Goal: Transaction & Acquisition: Book appointment/travel/reservation

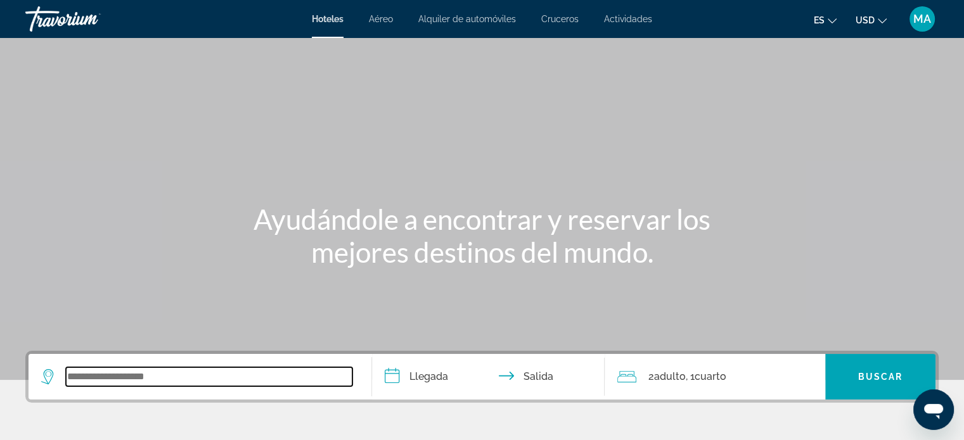
click at [124, 382] on input "Search widget" at bounding box center [209, 376] width 286 height 19
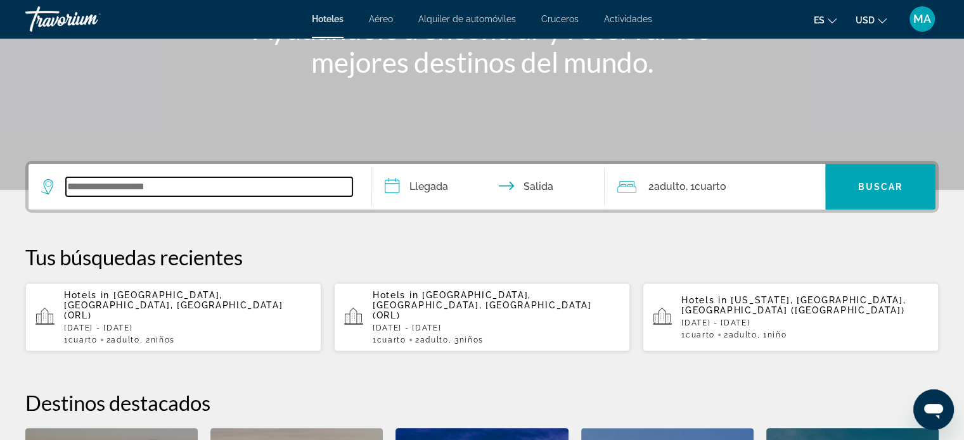
scroll to position [309, 0]
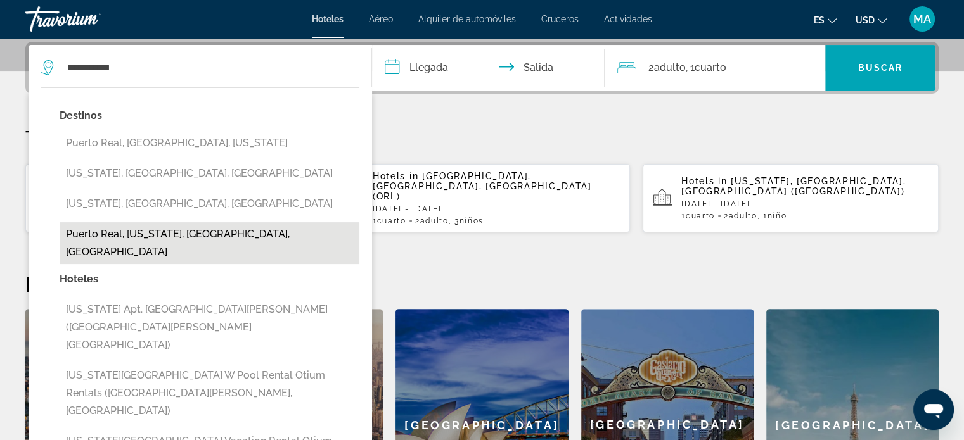
click at [186, 238] on button "Puerto Real, [US_STATE], [GEOGRAPHIC_DATA], [GEOGRAPHIC_DATA]" at bounding box center [210, 243] width 300 height 42
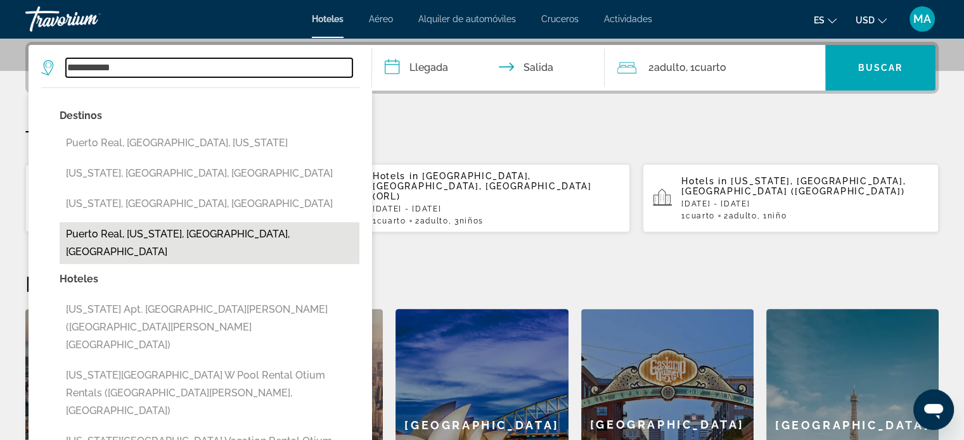
type input "**********"
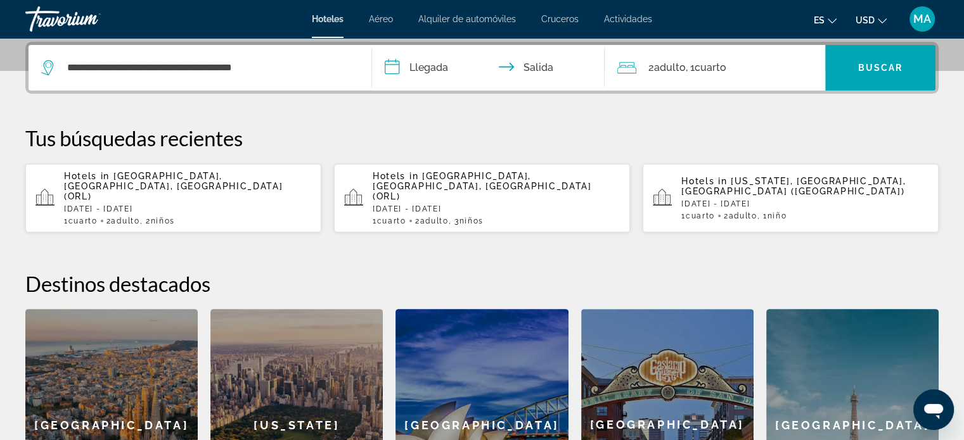
click at [432, 66] on input "**********" at bounding box center [491, 69] width 238 height 49
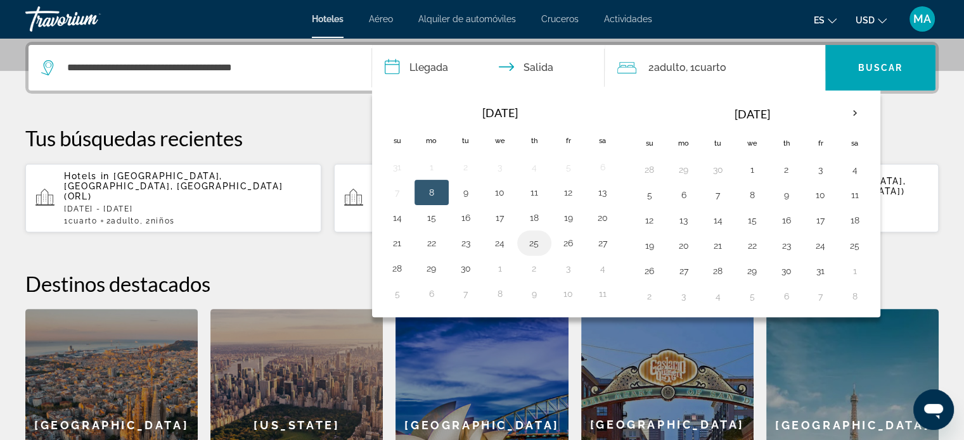
click at [530, 245] on button "25" at bounding box center [534, 243] width 20 height 18
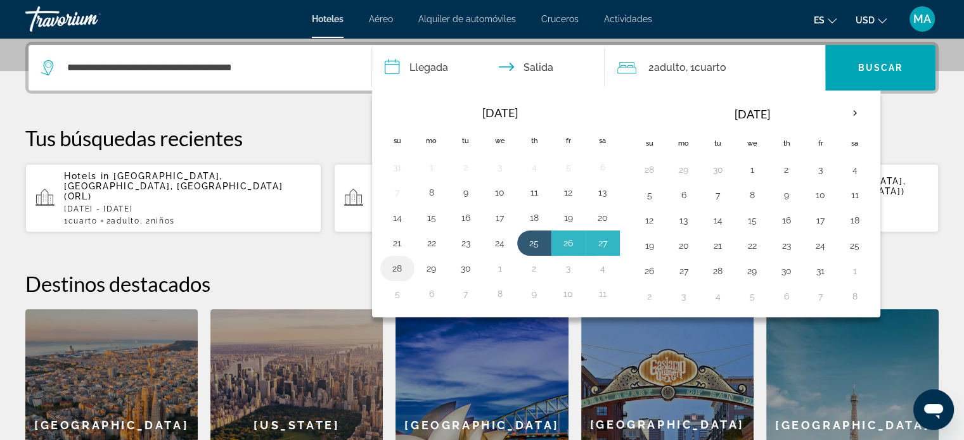
click at [400, 270] on button "28" at bounding box center [397, 269] width 20 height 18
type input "**********"
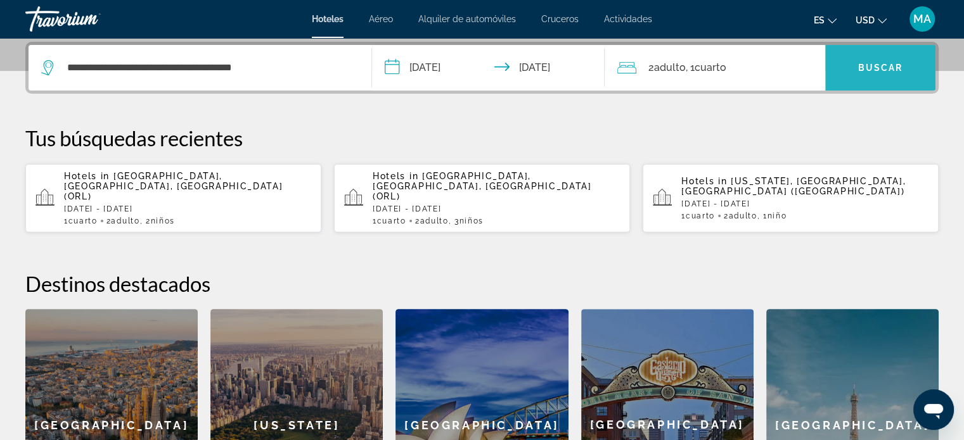
click at [863, 72] on span "Buscar" at bounding box center [880, 68] width 45 height 10
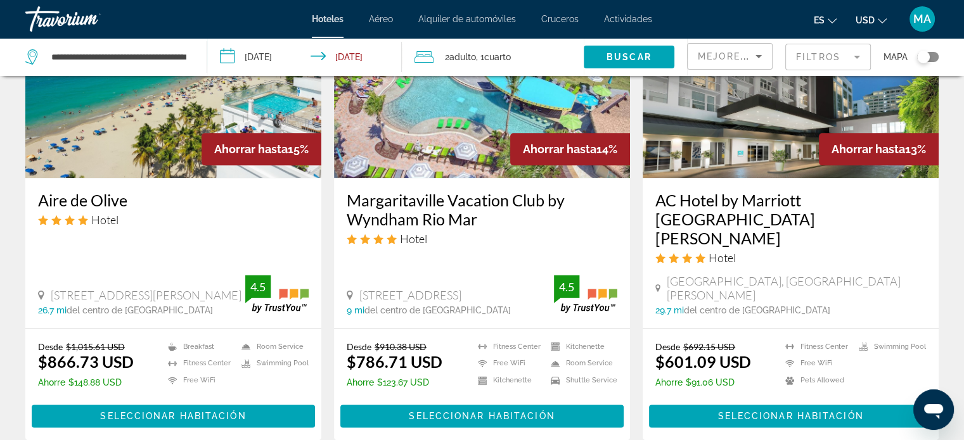
scroll to position [1710, 0]
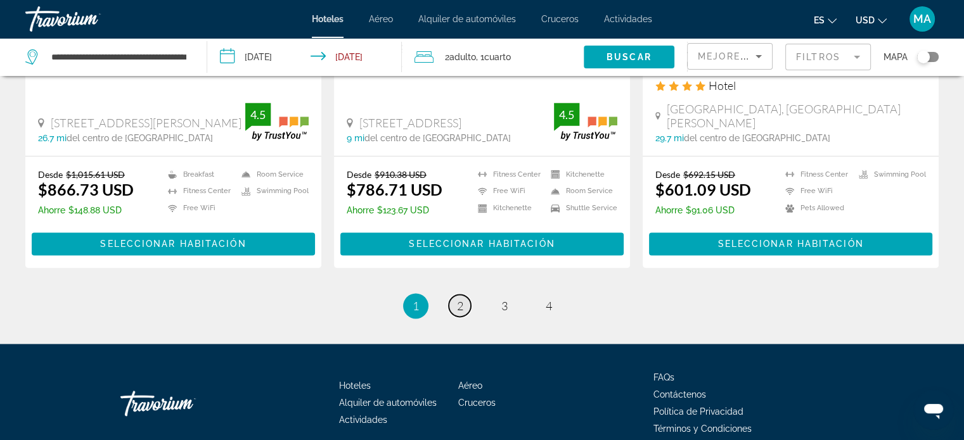
click at [459, 295] on link "page 2" at bounding box center [460, 306] width 22 height 22
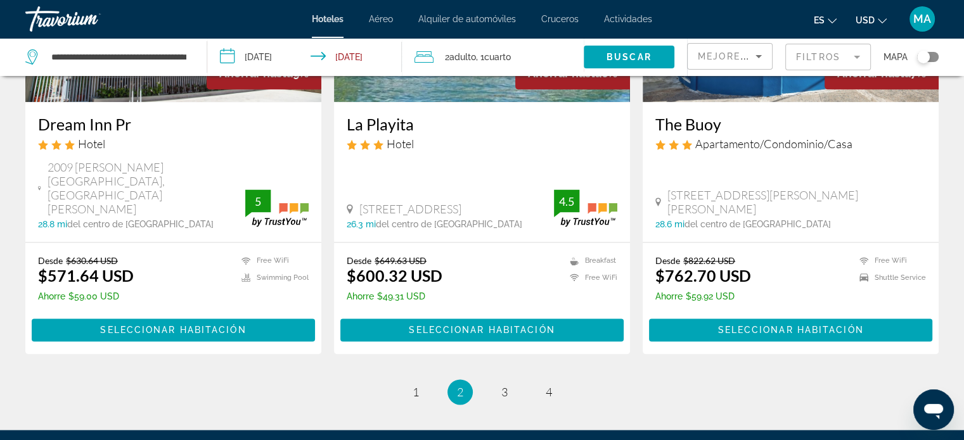
scroll to position [1730, 0]
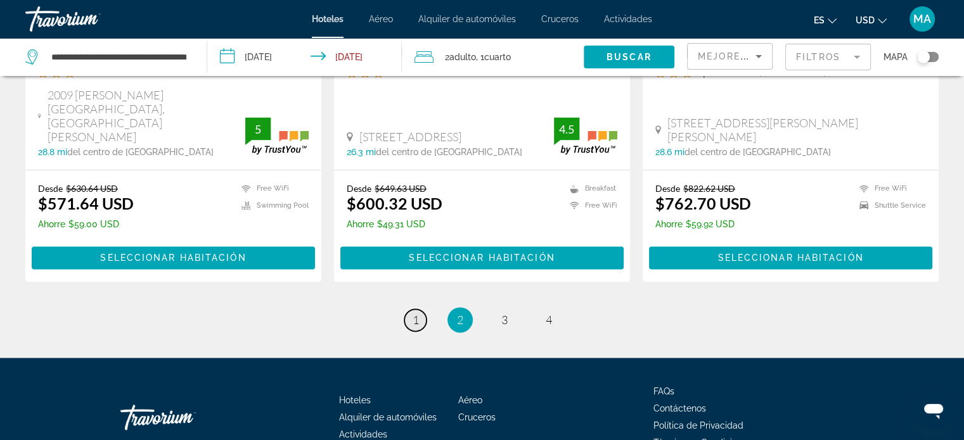
click at [418, 309] on link "page 1" at bounding box center [415, 320] width 22 height 22
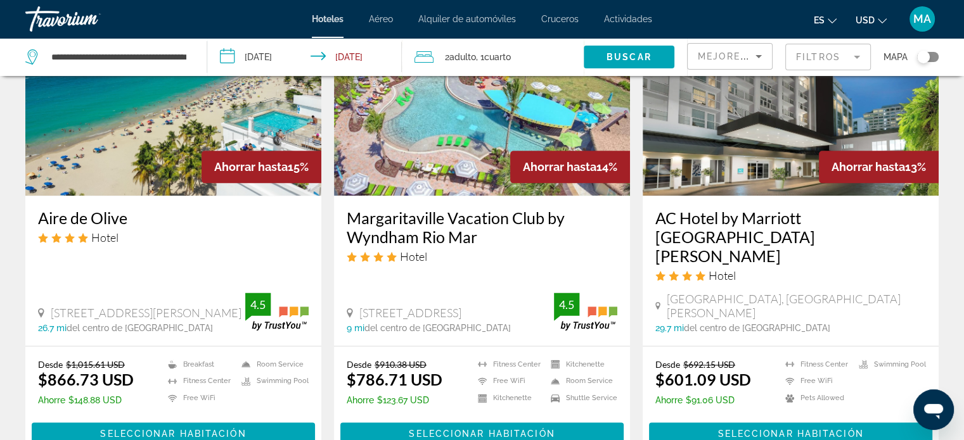
scroll to position [1736, 0]
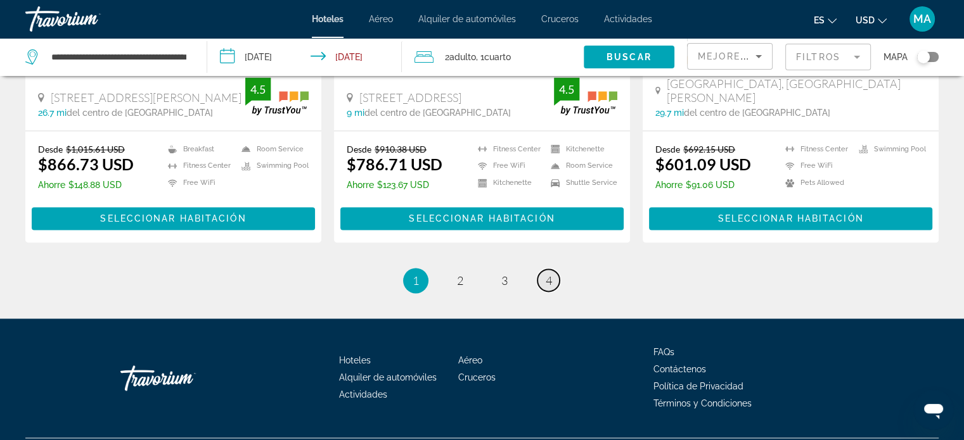
click at [547, 274] on span "4" at bounding box center [548, 281] width 6 height 14
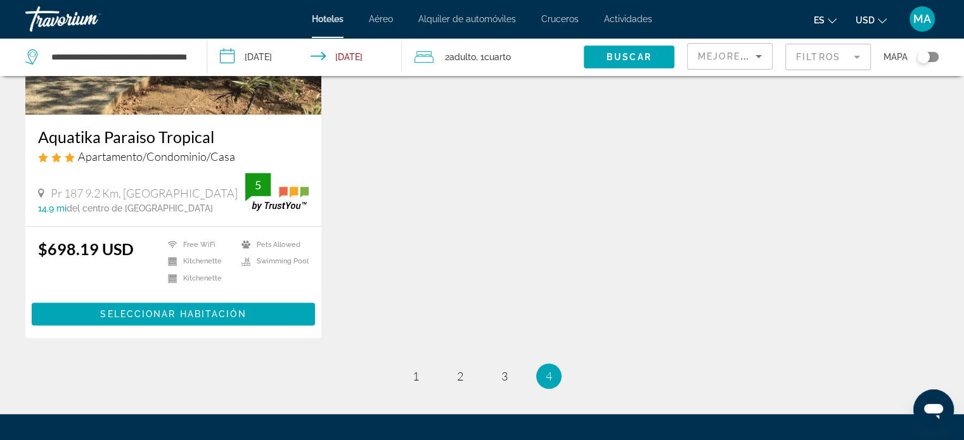
scroll to position [1259, 0]
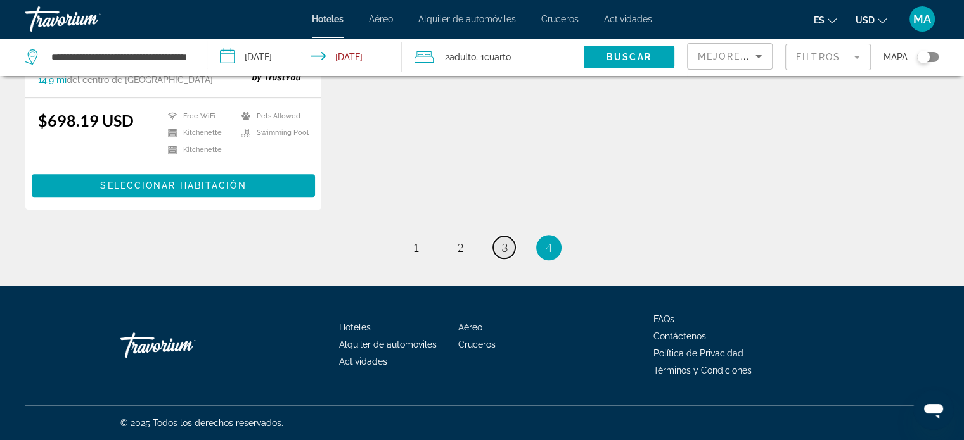
click at [504, 243] on span "3" at bounding box center [504, 248] width 6 height 14
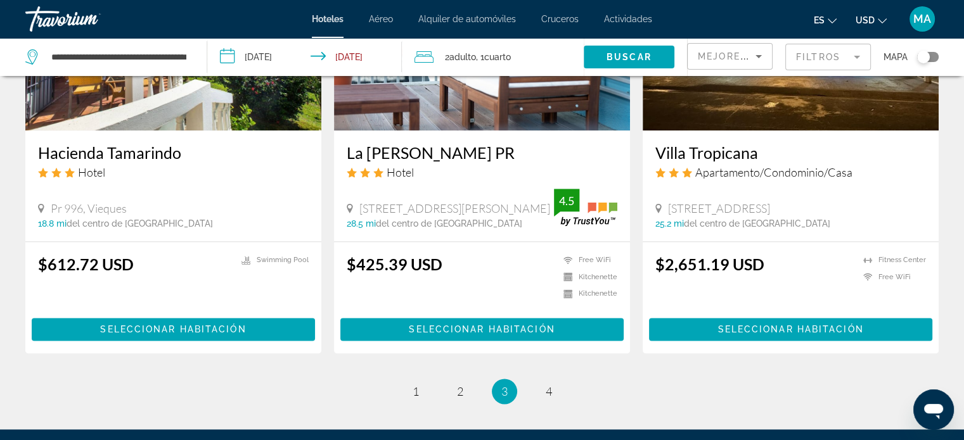
scroll to position [1712, 0]
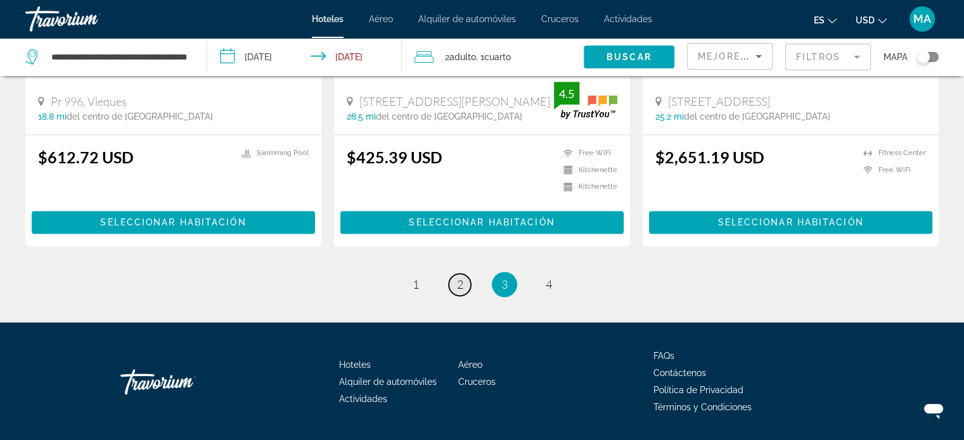
click at [459, 277] on span "2" at bounding box center [460, 284] width 6 height 14
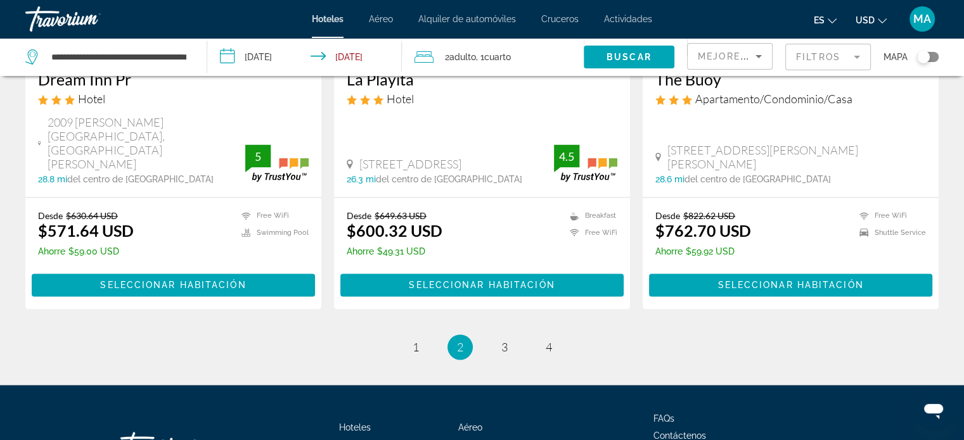
scroll to position [1710, 0]
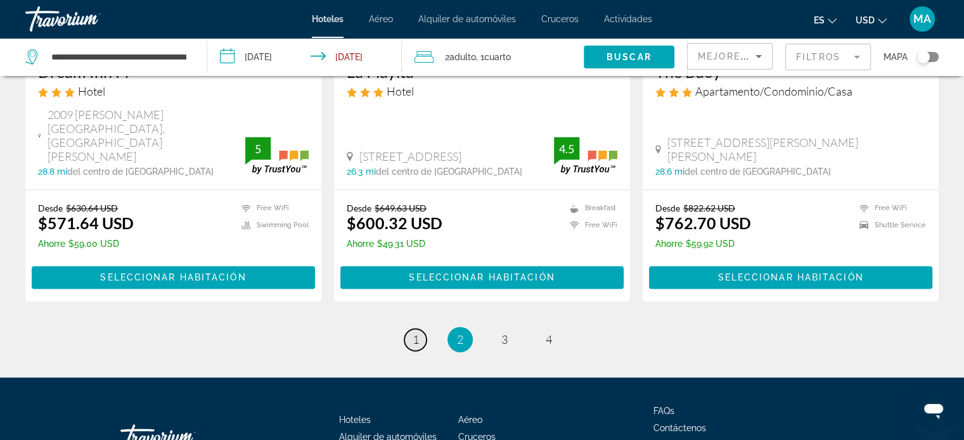
click at [419, 329] on link "page 1" at bounding box center [415, 340] width 22 height 22
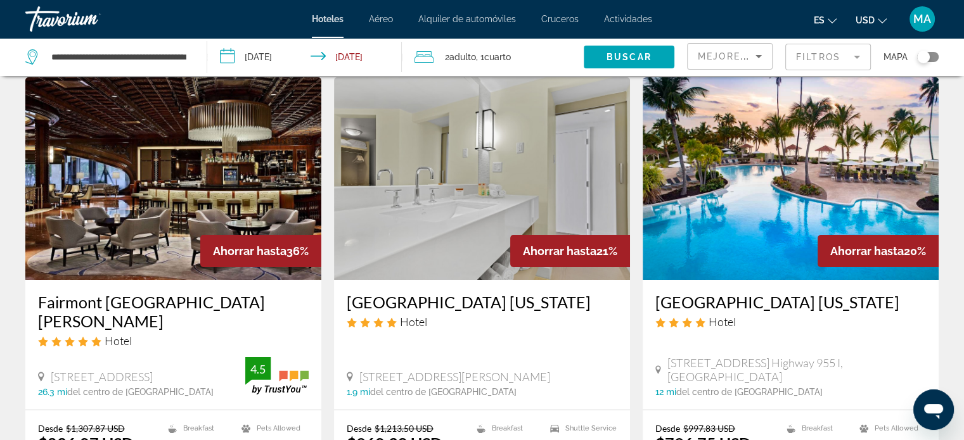
scroll to position [63, 0]
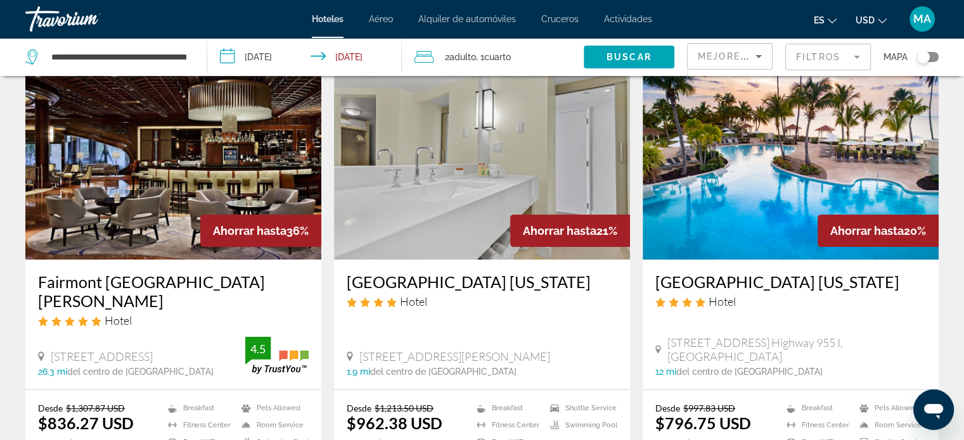
click at [150, 20] on div "Travorium" at bounding box center [88, 19] width 127 height 33
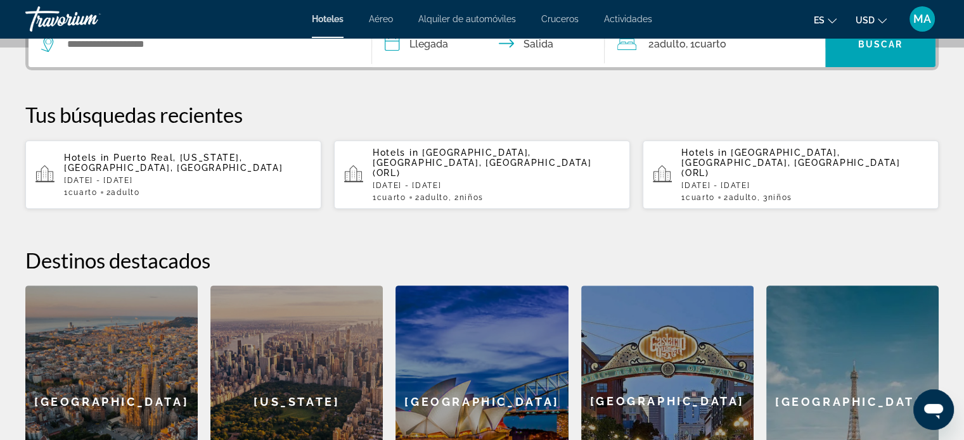
scroll to position [269, 0]
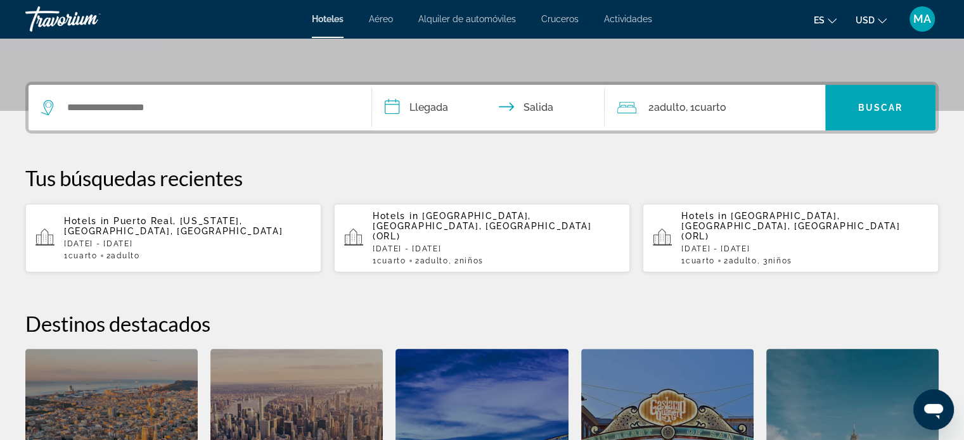
click at [152, 230] on div "Hotels in [GEOGRAPHIC_DATA], [US_STATE], [GEOGRAPHIC_DATA], [GEOGRAPHIC_DATA] […" at bounding box center [187, 238] width 247 height 44
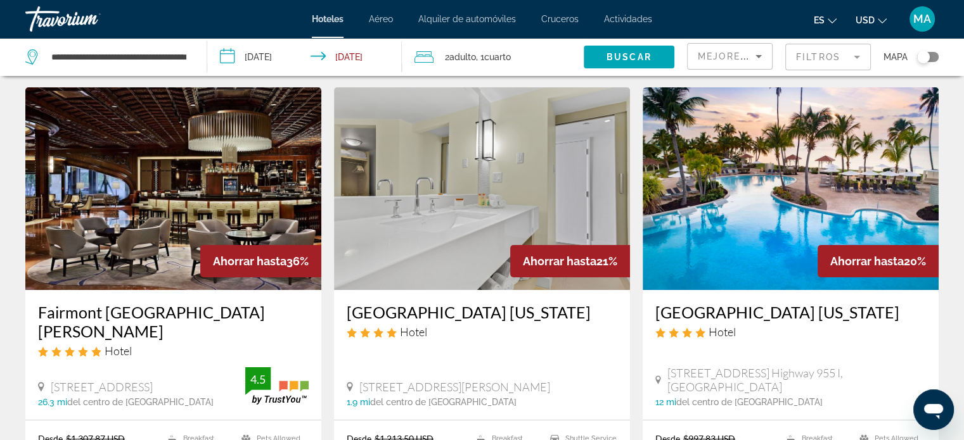
scroll to position [63, 0]
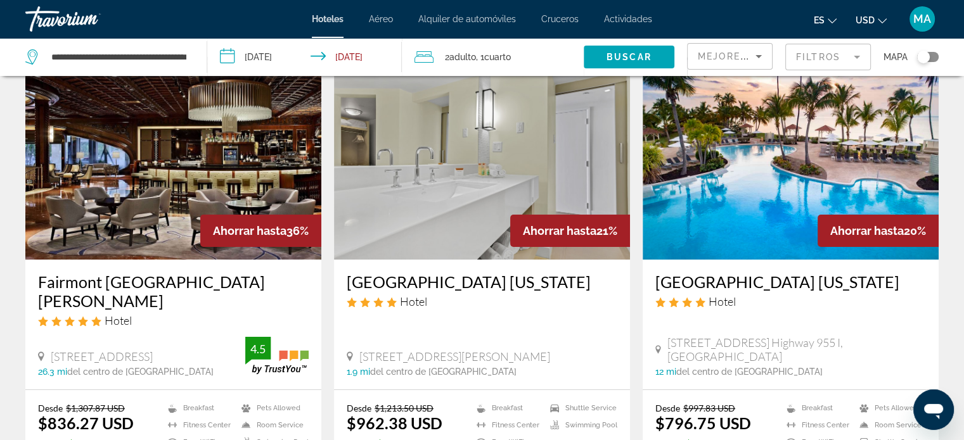
click at [61, 282] on h3 "Fairmont [GEOGRAPHIC_DATA][PERSON_NAME]" at bounding box center [173, 291] width 270 height 38
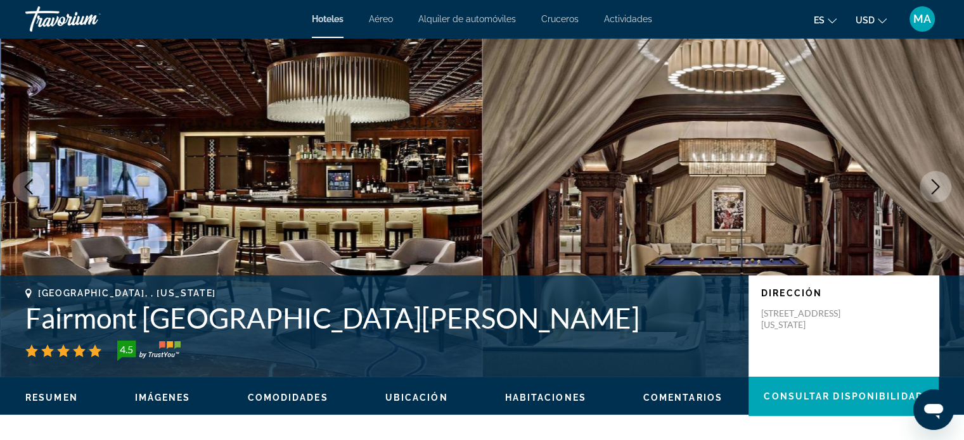
scroll to position [63, 0]
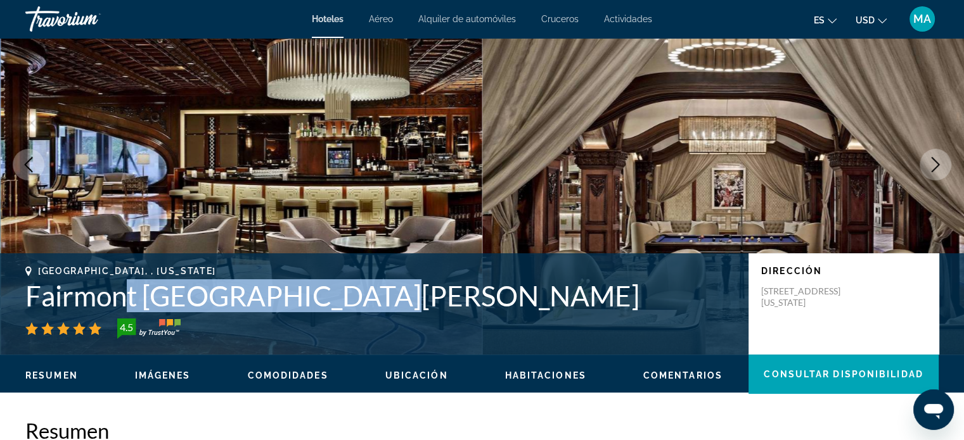
drag, startPoint x: 354, startPoint y: 291, endPoint x: 122, endPoint y: 311, distance: 233.3
click at [124, 311] on h1 "Fairmont [GEOGRAPHIC_DATA][PERSON_NAME]" at bounding box center [380, 295] width 710 height 33
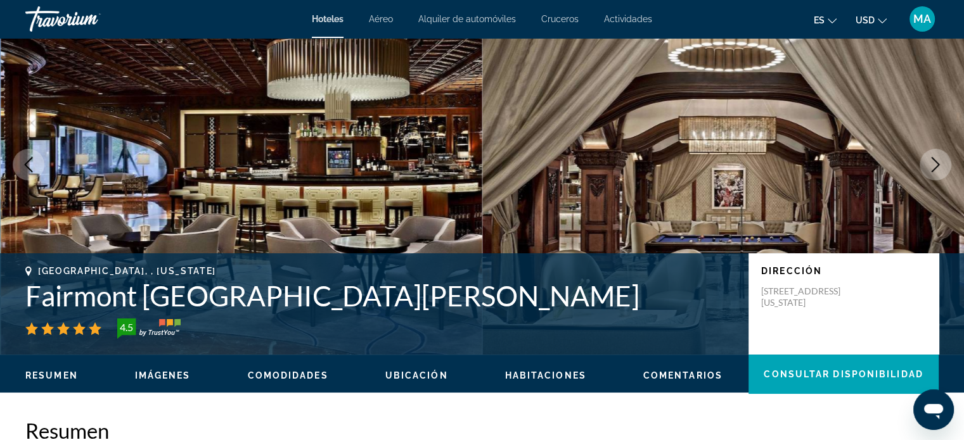
click at [114, 314] on div "[GEOGRAPHIC_DATA], , [US_STATE] [GEOGRAPHIC_DATA] [GEOGRAPHIC_DATA][PERSON_NAME…" at bounding box center [380, 302] width 710 height 73
drag, startPoint x: 266, startPoint y: 301, endPoint x: 337, endPoint y: 301, distance: 71.0
click at [271, 301] on h1 "Fairmont [GEOGRAPHIC_DATA][PERSON_NAME]" at bounding box center [380, 295] width 710 height 33
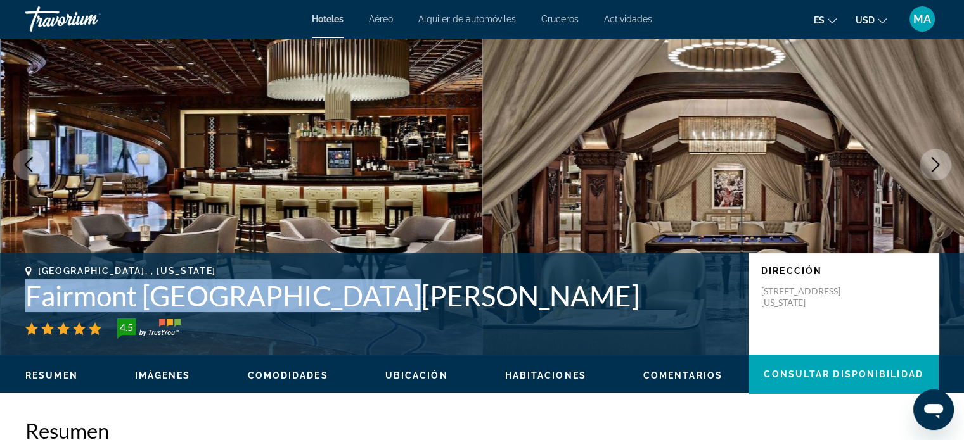
drag, startPoint x: 378, startPoint y: 307, endPoint x: 22, endPoint y: 298, distance: 355.5
click at [22, 298] on div "[GEOGRAPHIC_DATA], , [US_STATE] [GEOGRAPHIC_DATA] [GEOGRAPHIC_DATA][PERSON_NAME…" at bounding box center [482, 304] width 964 height 76
copy h1 "Fairmont [GEOGRAPHIC_DATA][PERSON_NAME]"
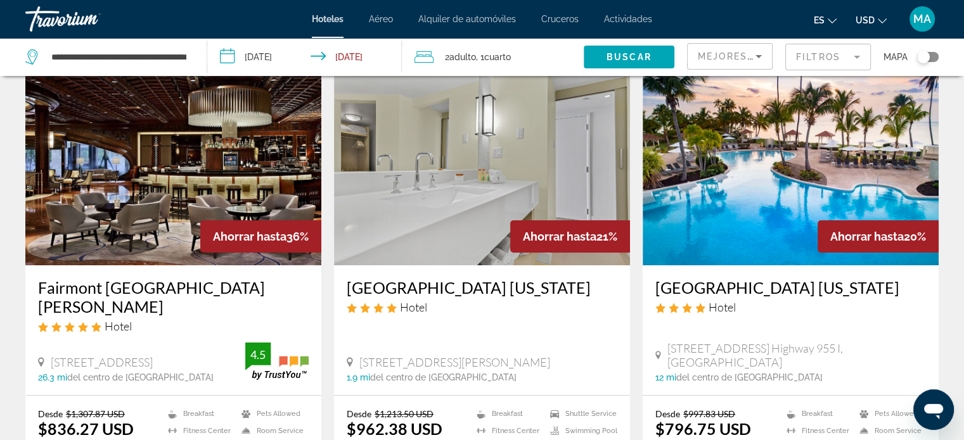
scroll to position [127, 0]
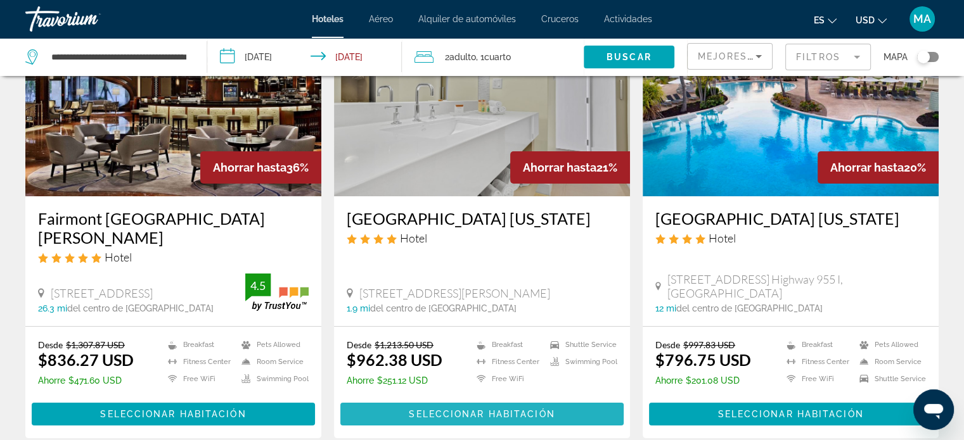
click at [464, 407] on span "Main content" at bounding box center [481, 414] width 283 height 30
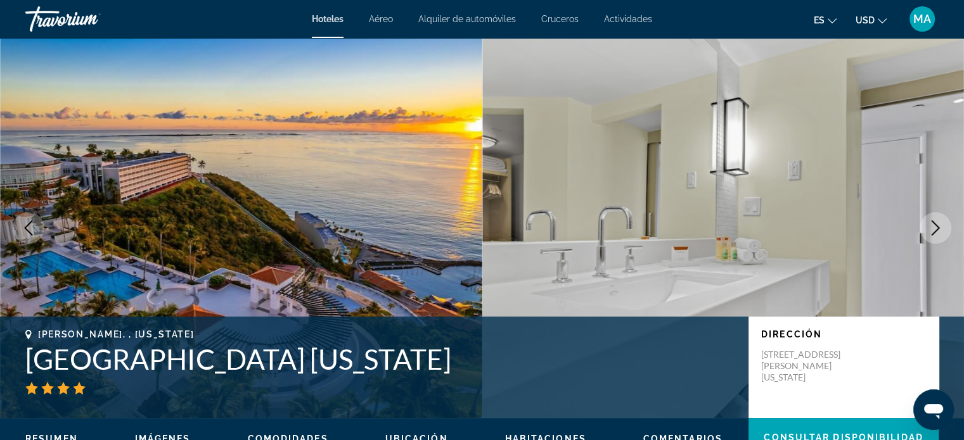
drag, startPoint x: 464, startPoint y: 358, endPoint x: 0, endPoint y: 373, distance: 464.6
click at [0, 373] on div "[PERSON_NAME], , [US_STATE] [GEOGRAPHIC_DATA] [US_STATE] Dirección [STREET_ADDR…" at bounding box center [482, 367] width 964 height 76
copy h1 "[GEOGRAPHIC_DATA] [US_STATE]"
